Goal: Task Accomplishment & Management: Manage account settings

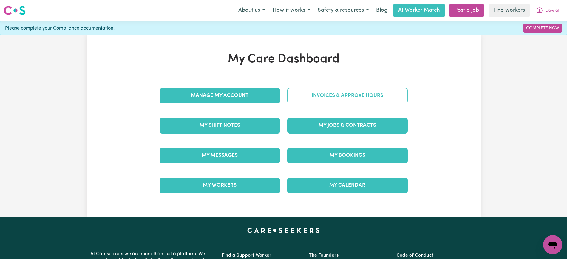
click at [339, 100] on link "Invoices & Approve Hours" at bounding box center [347, 96] width 120 height 16
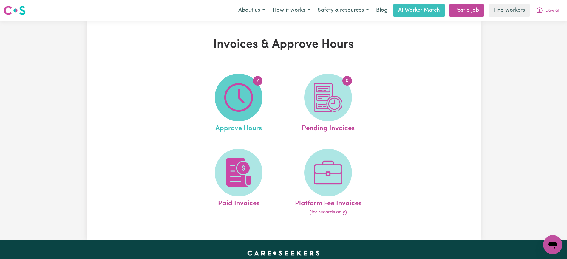
click at [253, 102] on img at bounding box center [238, 97] width 29 height 29
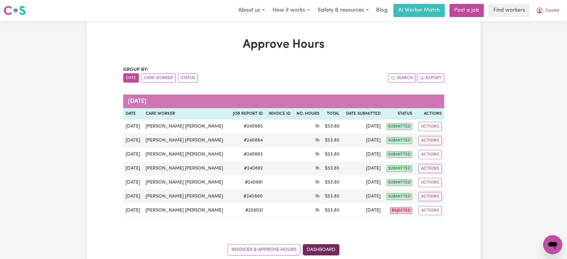
click at [337, 248] on link "Dashboard" at bounding box center [321, 249] width 37 height 11
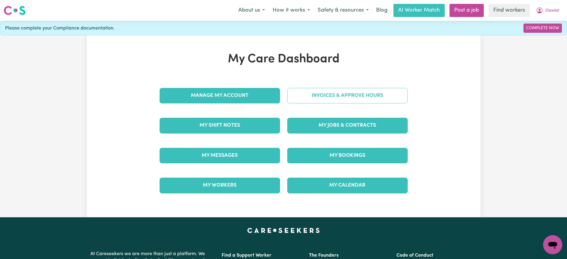
click at [325, 98] on link "Invoices & Approve Hours" at bounding box center [347, 96] width 120 height 16
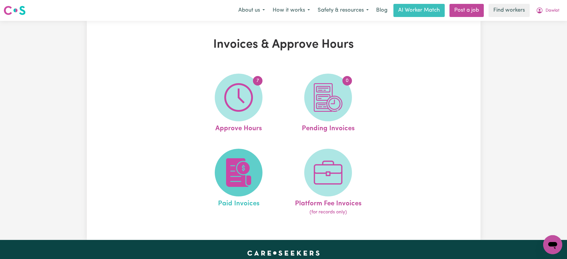
click at [241, 167] on img at bounding box center [238, 172] width 29 height 29
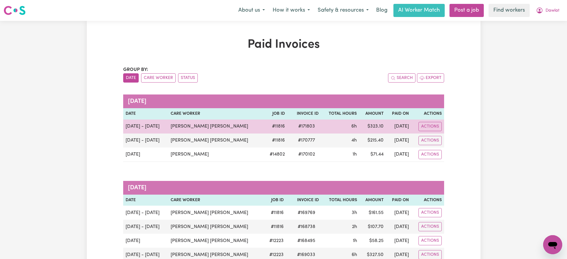
click at [297, 126] on span "# 171803" at bounding box center [307, 126] width 24 height 7
copy span "171803"
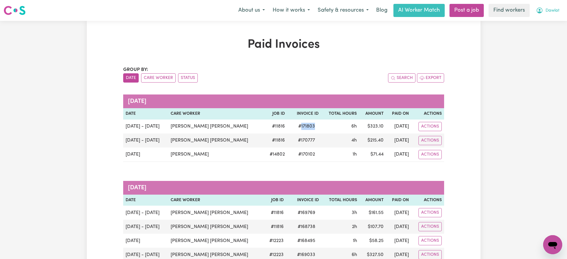
click at [538, 10] on icon "My Account" at bounding box center [539, 10] width 7 height 7
click at [532, 35] on link "Logout" at bounding box center [539, 34] width 47 height 11
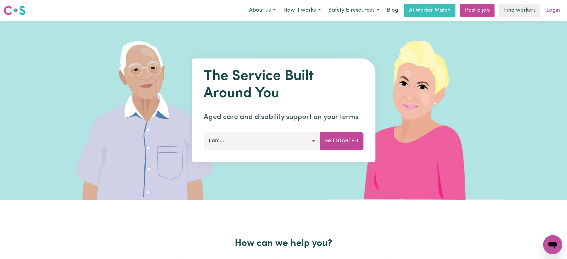
click at [550, 11] on link "Login" at bounding box center [553, 10] width 21 height 13
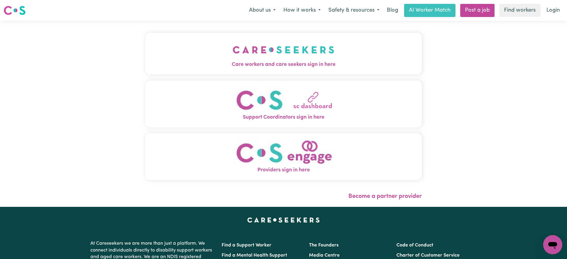
click at [315, 57] on button "Care workers and care seekers sign in here" at bounding box center [283, 54] width 276 height 42
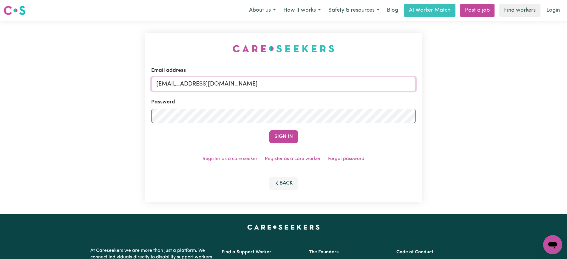
drag, startPoint x: 360, startPoint y: 85, endPoint x: 45, endPoint y: 85, distance: 315.1
click at [45, 85] on div "Email address [EMAIL_ADDRESS][DOMAIN_NAME] Password Sign In Register as a care …" at bounding box center [283, 117] width 567 height 193
type input "[PERSON_NAME][EMAIL_ADDRESS][DOMAIN_NAME]"
click at [269, 130] on button "Sign In" at bounding box center [283, 136] width 29 height 13
